Goal: Information Seeking & Learning: Learn about a topic

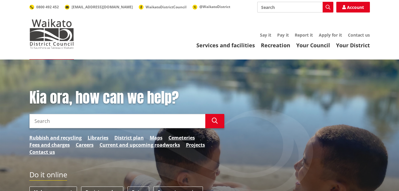
click at [278, 5] on input "Search" at bounding box center [296, 7] width 76 height 11
click at [287, 16] on div "Rates rebates" at bounding box center [296, 18] width 76 height 11
type input "Rates rebates"
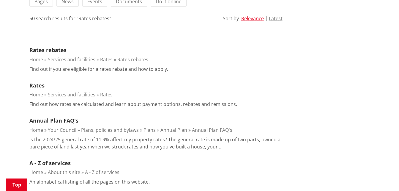
scroll to position [153, 0]
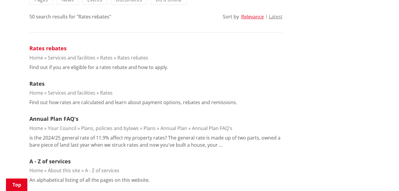
click at [51, 46] on link "Rates rebates" at bounding box center [47, 48] width 37 height 7
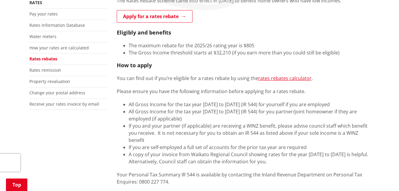
scroll to position [120, 0]
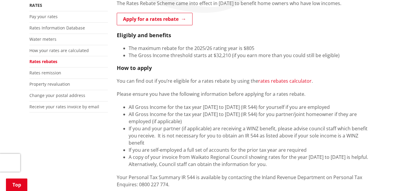
click at [275, 81] on link "rates rebates calculator" at bounding box center [285, 81] width 54 height 7
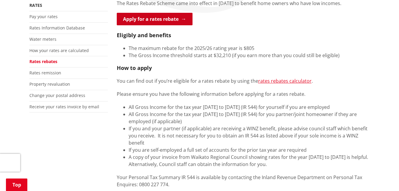
click at [149, 21] on link "Apply for a rates rebate" at bounding box center [155, 19] width 76 height 12
